Goal: Transaction & Acquisition: Subscribe to service/newsletter

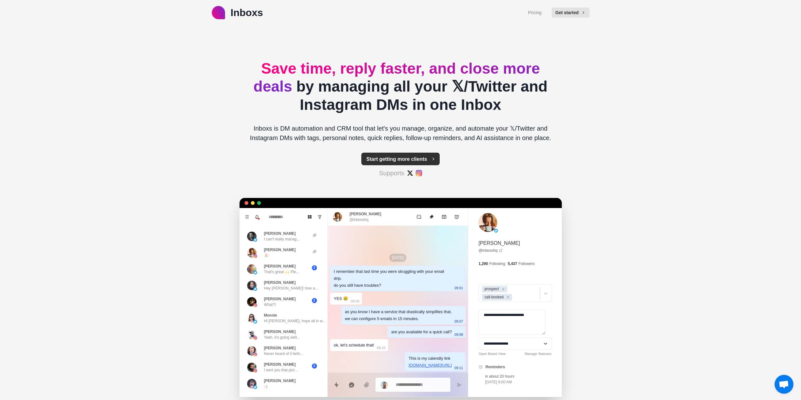
click at [414, 157] on button "Start getting more clients" at bounding box center [400, 159] width 78 height 13
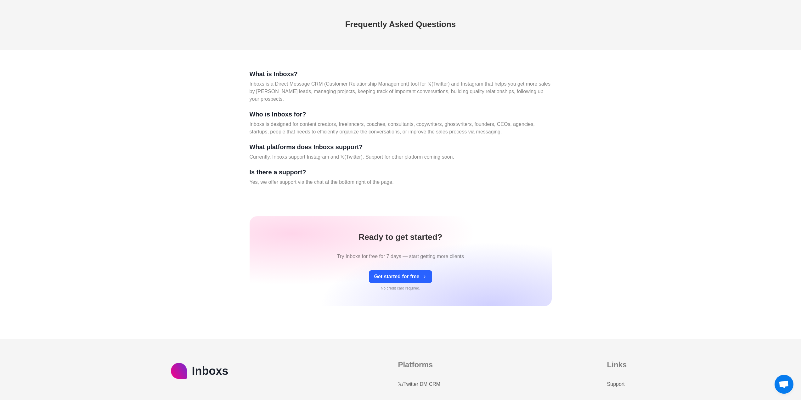
scroll to position [2419, 0]
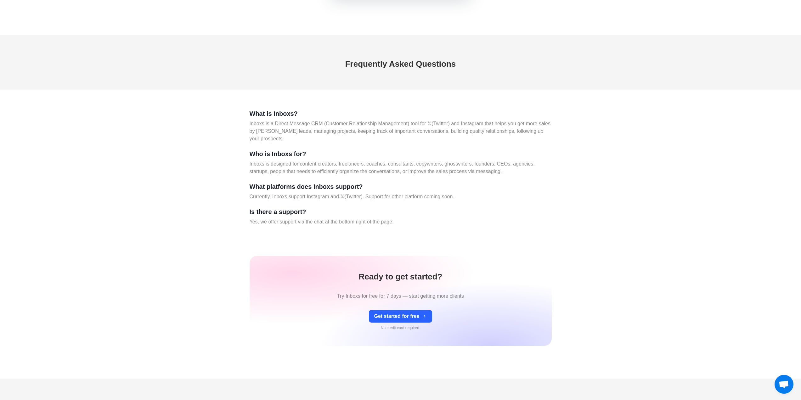
type textarea "*"
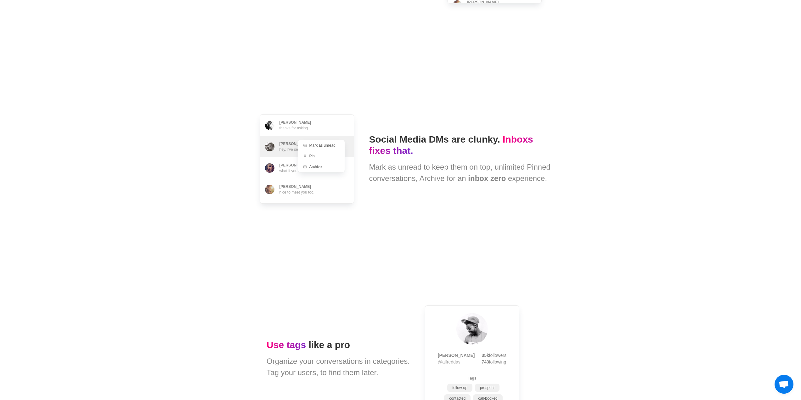
scroll to position [0, 0]
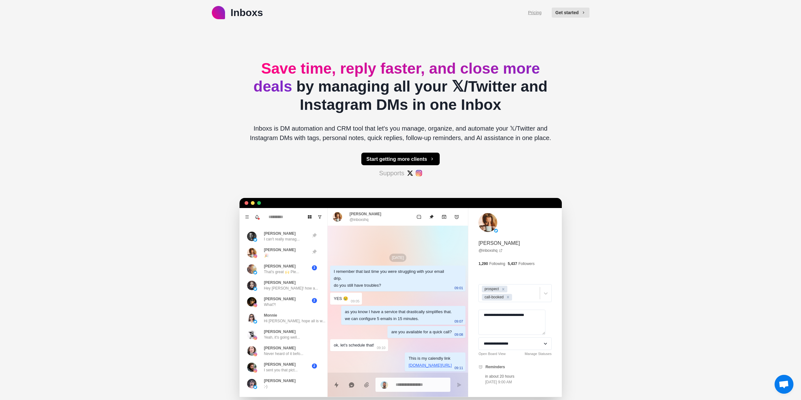
click at [540, 12] on link "Pricing" at bounding box center [535, 12] width 14 height 7
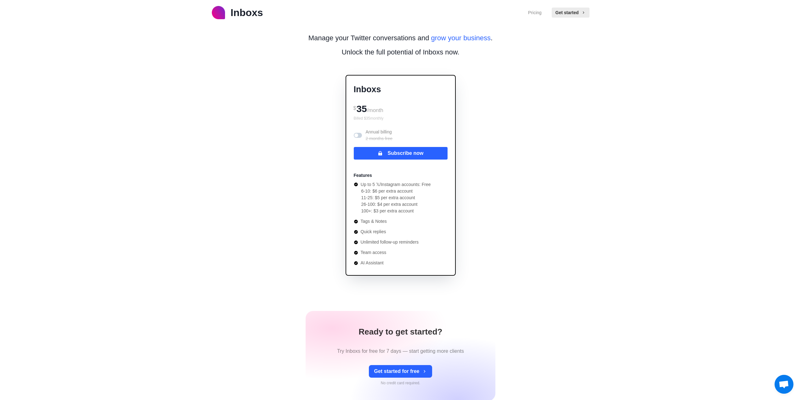
click at [245, 12] on p "Inboxs" at bounding box center [247, 12] width 32 height 15
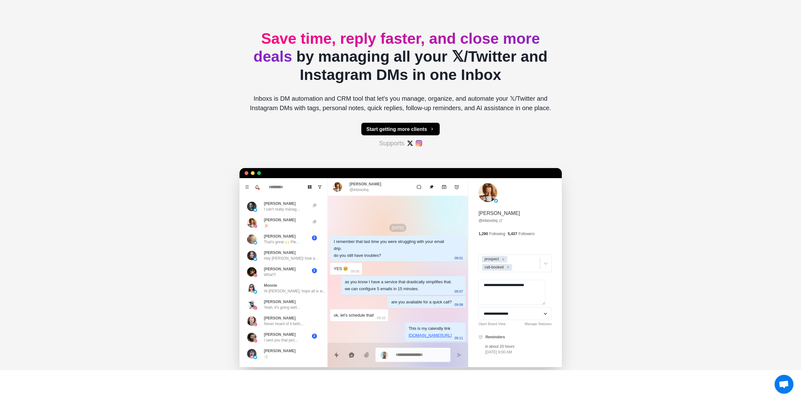
scroll to position [157, 0]
